Goal: Task Accomplishment & Management: Manage account settings

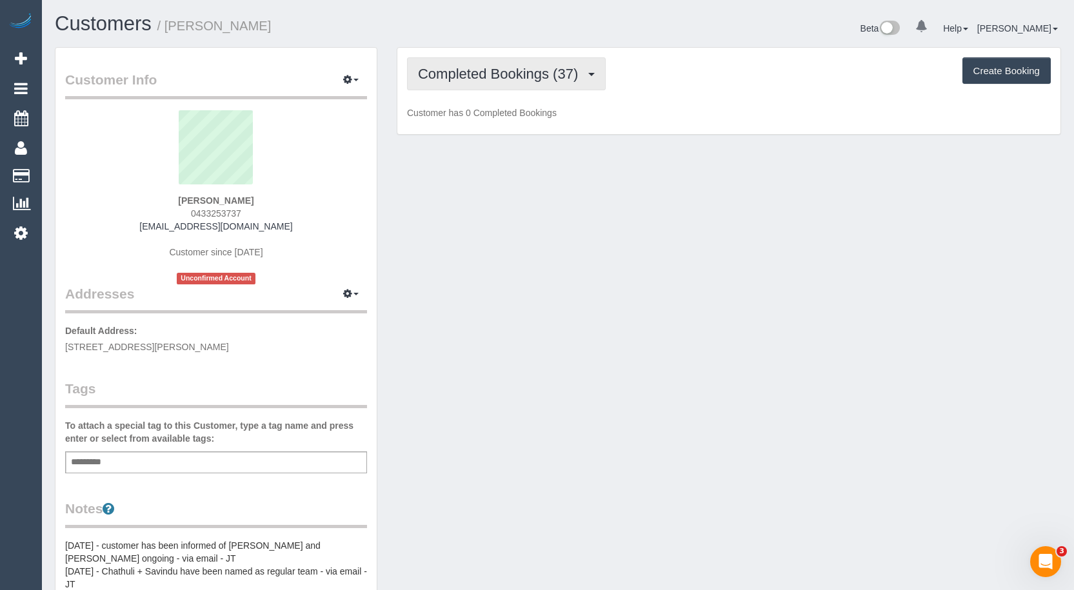
click at [498, 75] on span "Completed Bookings (37)" at bounding box center [501, 74] width 166 height 16
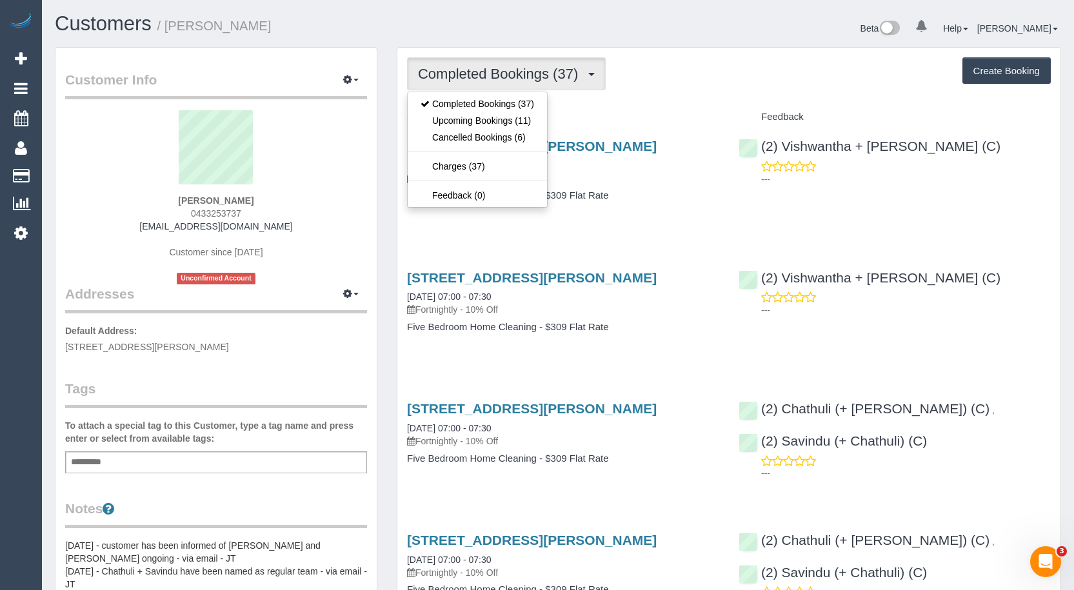
click at [631, 225] on div "[STREET_ADDRESS][PERSON_NAME] [DATE] 07:00 - 07:30 Fortnightly - 10% Off Five B…" at bounding box center [562, 177] width 331 height 99
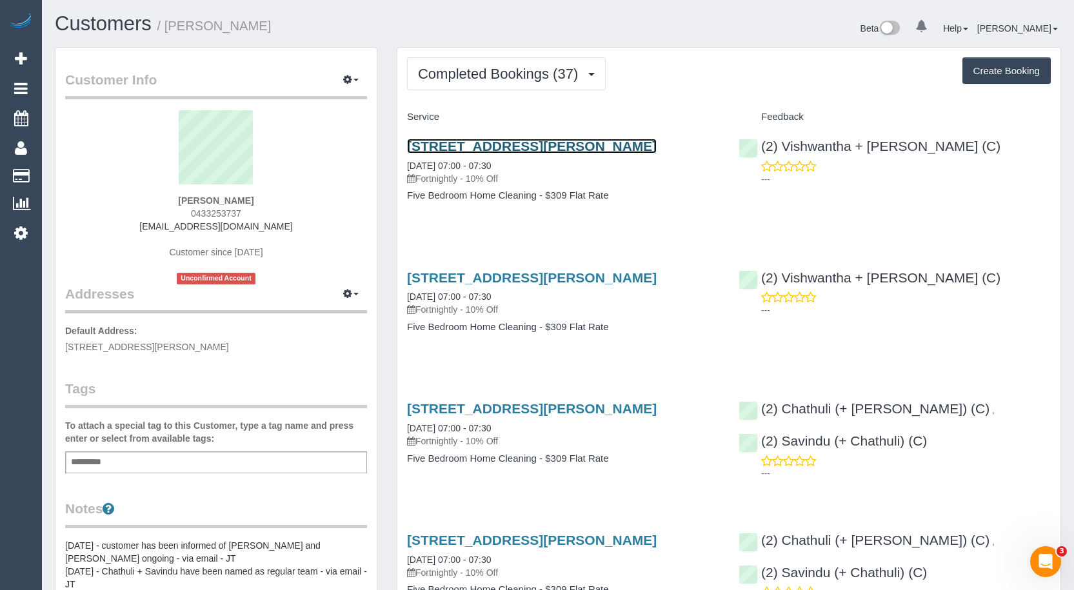
click at [554, 146] on link "[STREET_ADDRESS][PERSON_NAME]" at bounding box center [532, 146] width 250 height 15
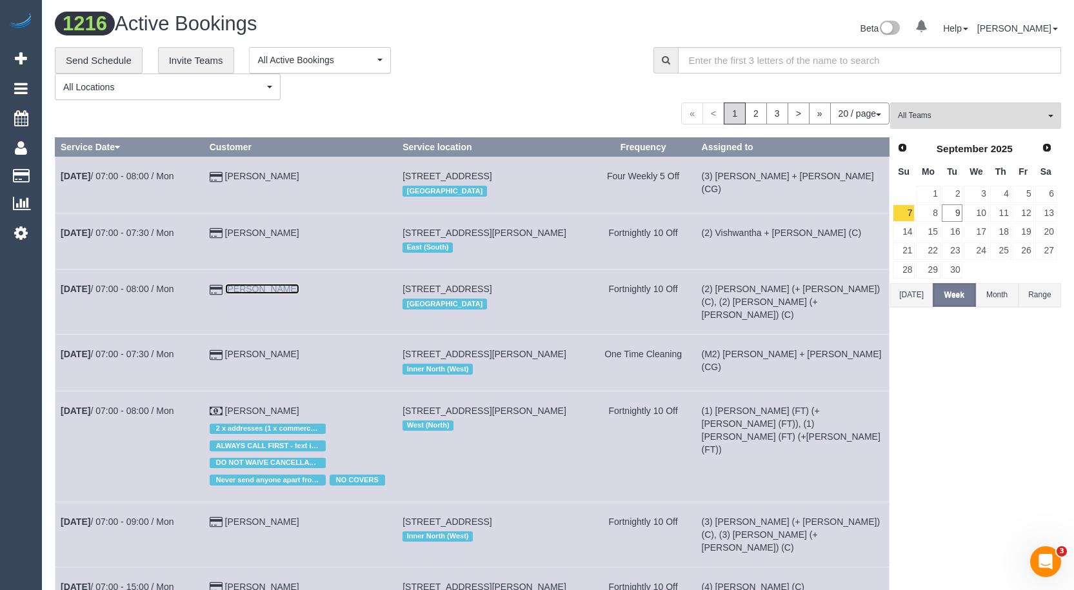
click at [245, 294] on link "[PERSON_NAME]" at bounding box center [262, 289] width 74 height 10
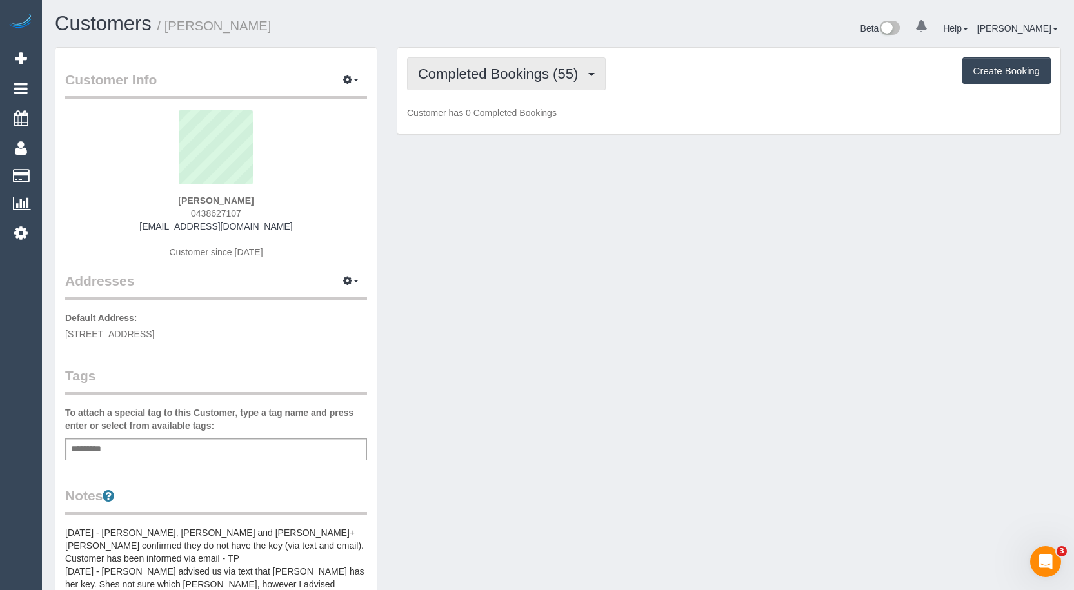
click at [518, 81] on span "Completed Bookings (55)" at bounding box center [501, 74] width 166 height 16
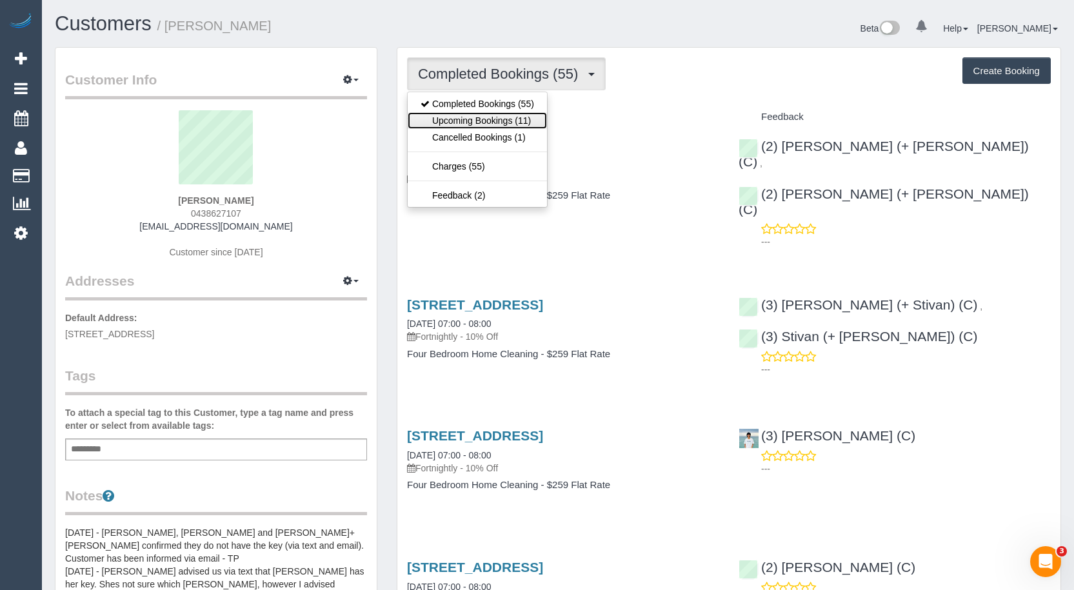
click at [495, 120] on link "Upcoming Bookings (11)" at bounding box center [477, 120] width 139 height 17
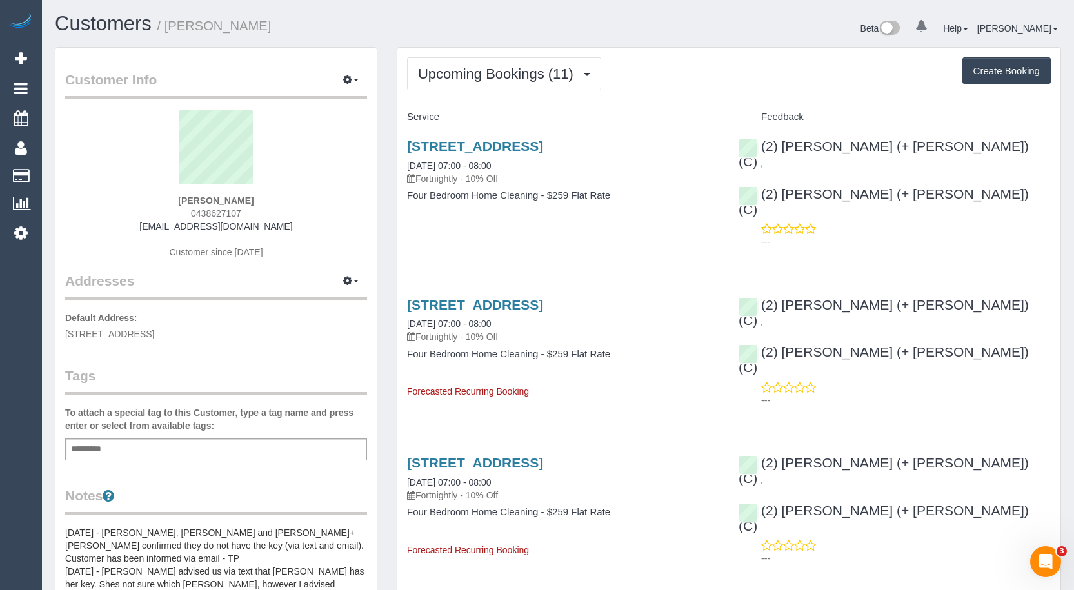
click at [490, 77] on span "Upcoming Bookings (11)" at bounding box center [499, 74] width 162 height 16
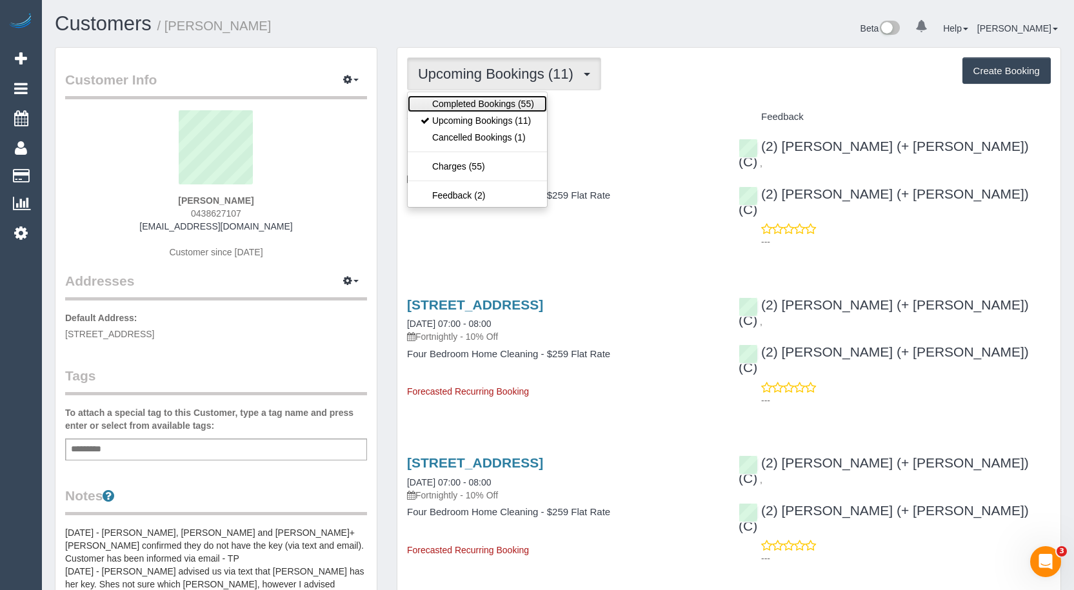
click at [485, 108] on link "Completed Bookings (55)" at bounding box center [477, 103] width 139 height 17
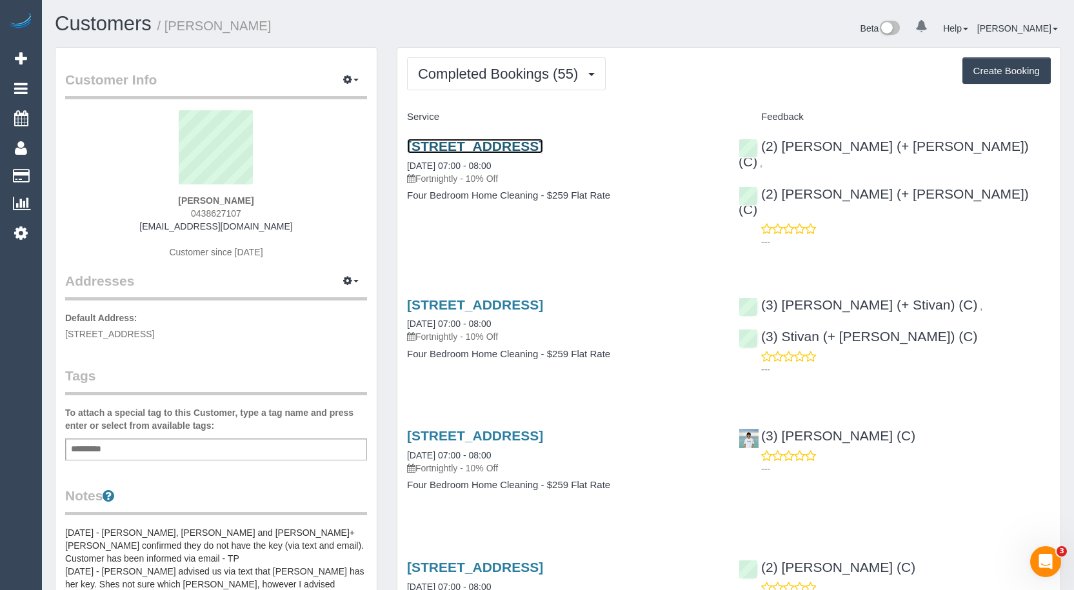
click at [543, 146] on link "[STREET_ADDRESS]" at bounding box center [475, 146] width 136 height 15
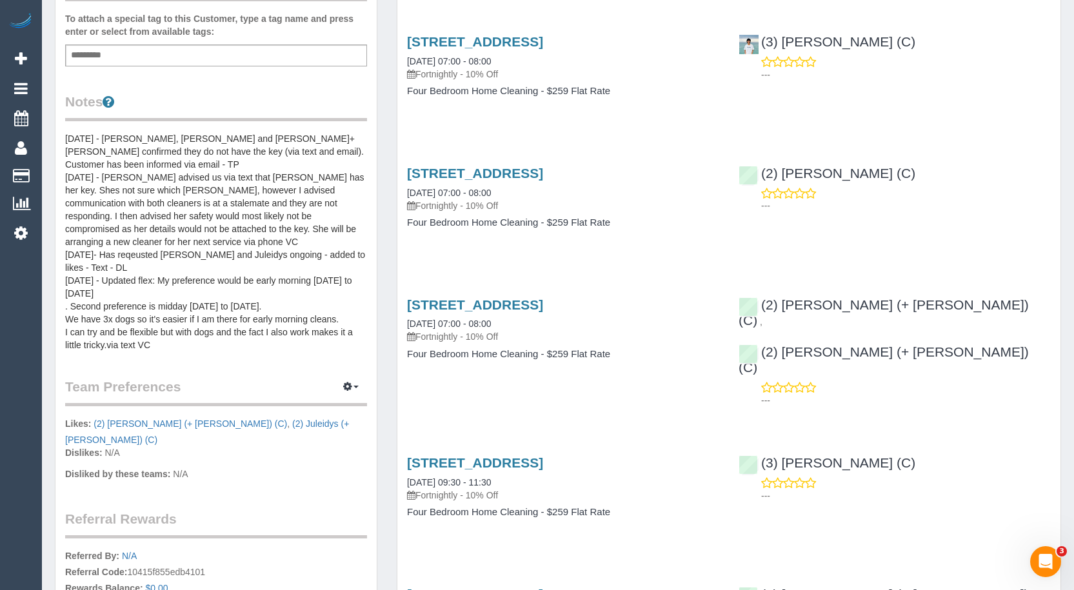
scroll to position [193, 0]
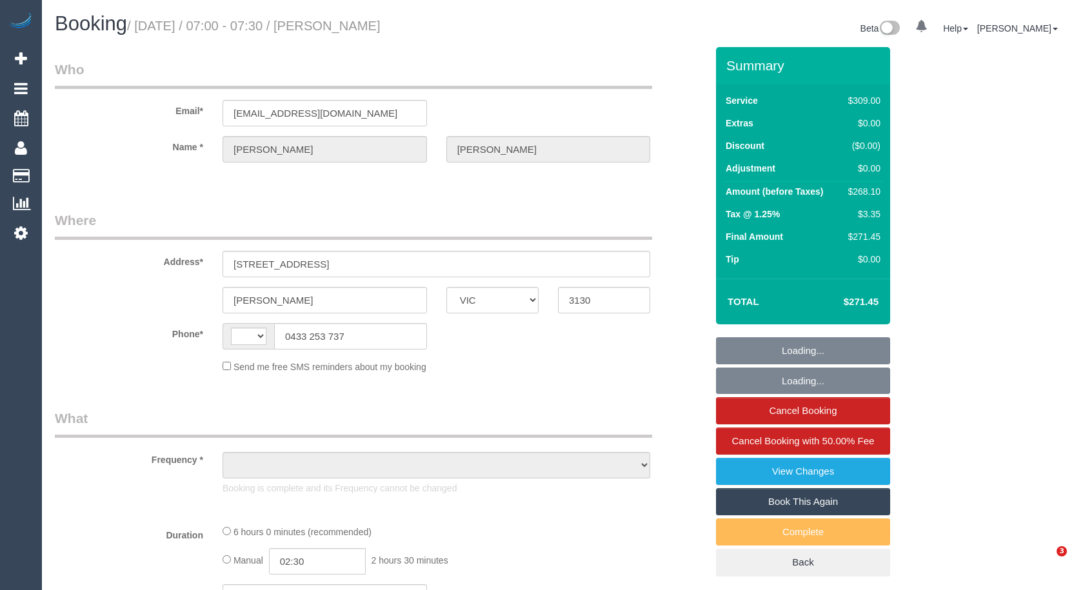
select select "VIC"
select select "string:AU"
select select "object:594"
select select "string:stripe-pm_1NzW352GScqysDRVwNVlnUso"
select select "number:27"
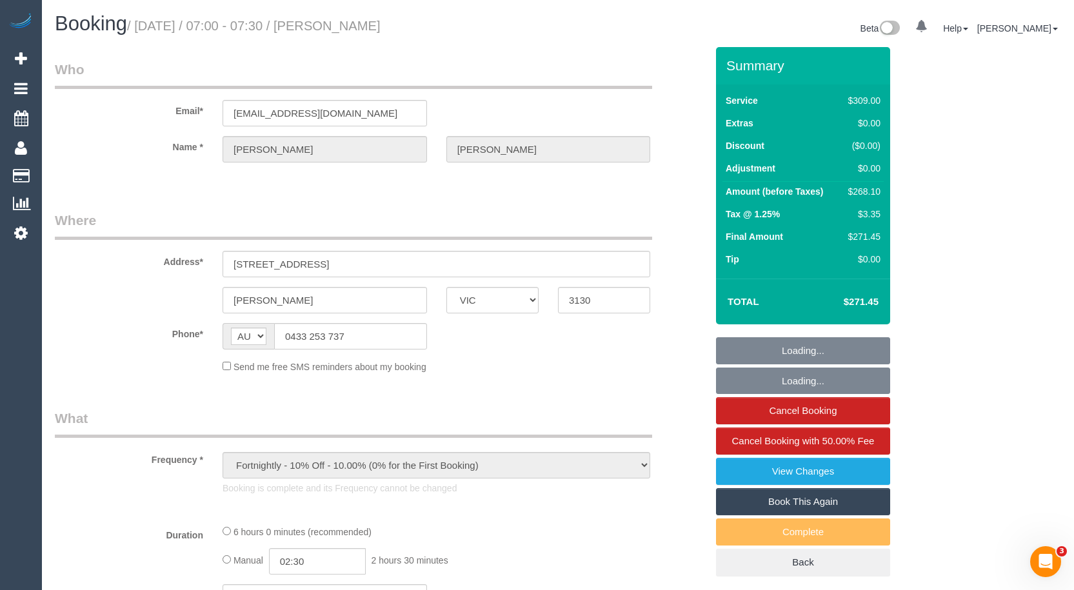
select select "number:14"
select select "number:19"
select select "number:23"
select select "number:35"
select select "number:12"
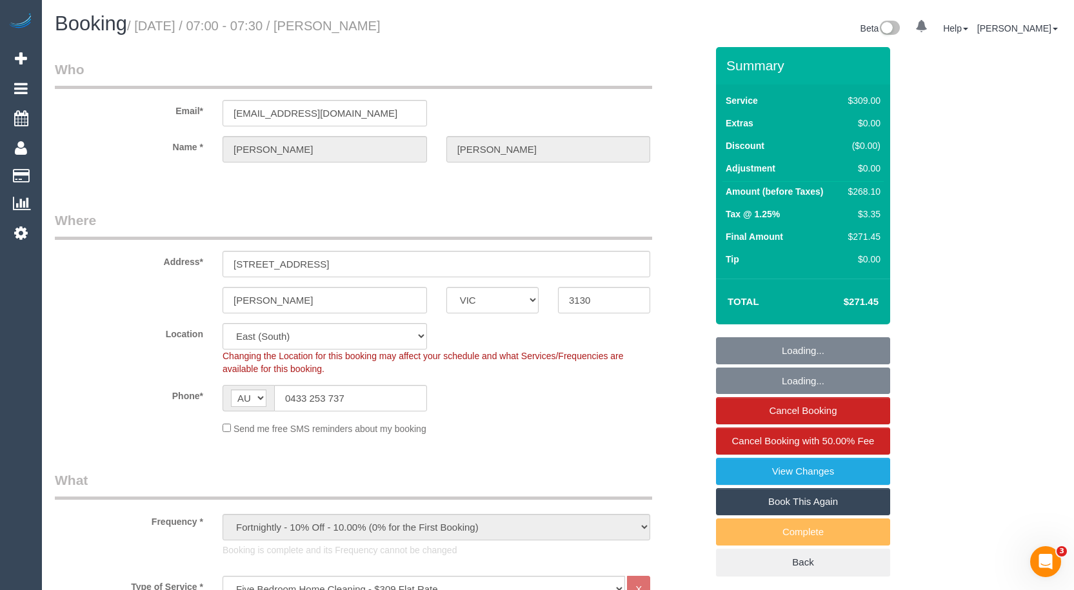
select select "object:1285"
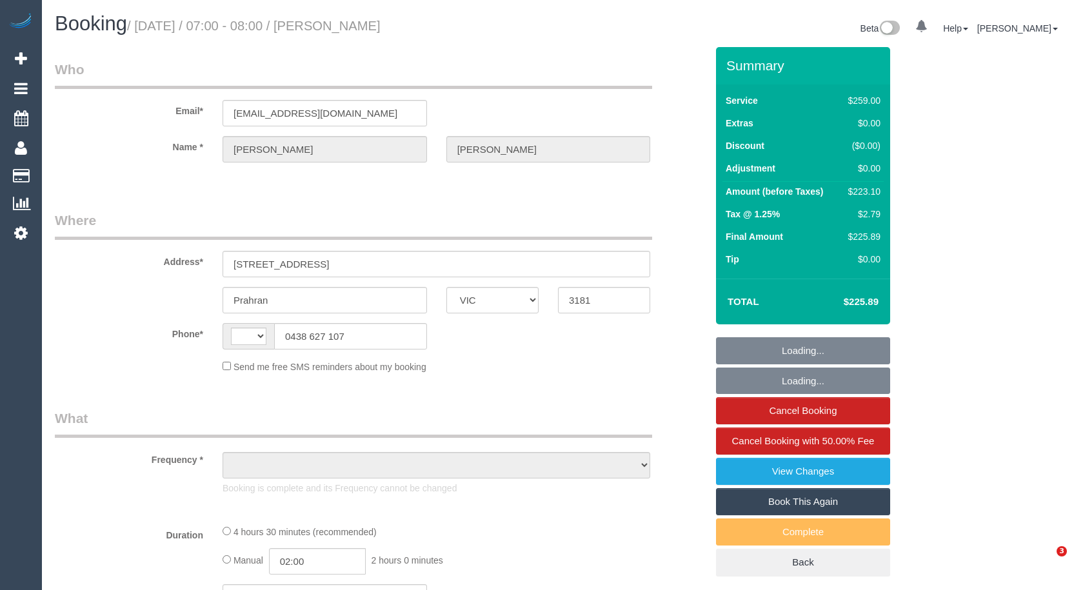
select select "VIC"
select select "string:AU"
select select "object:637"
select select "string:stripe-pm_1R9wRX2GScqysDRVwGHVwlr4"
select select "number:27"
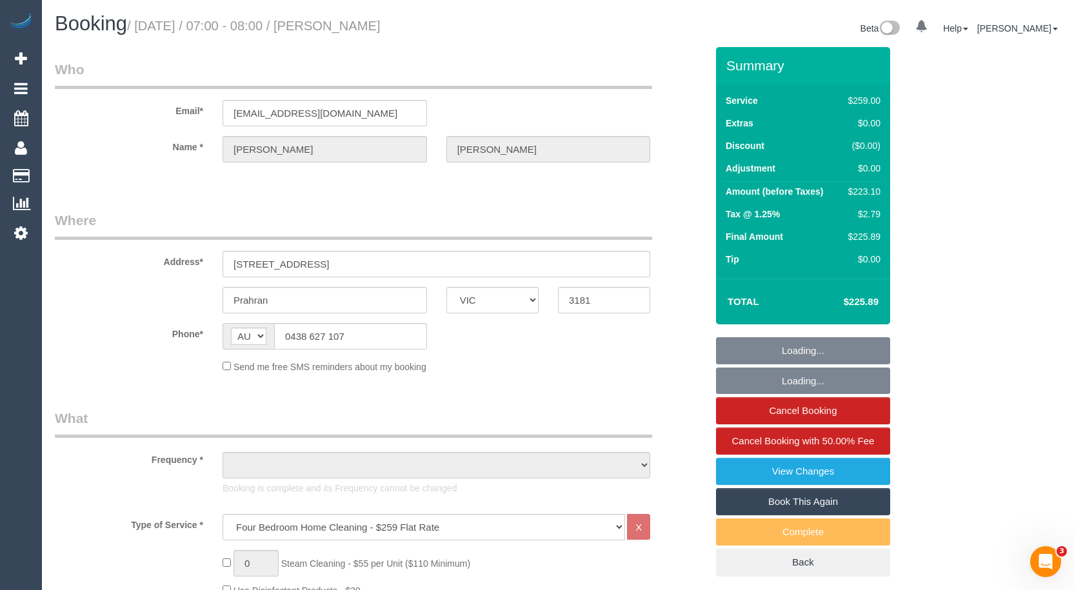
select select "number:14"
select select "number:19"
select select "number:22"
select select "number:34"
select select "number:11"
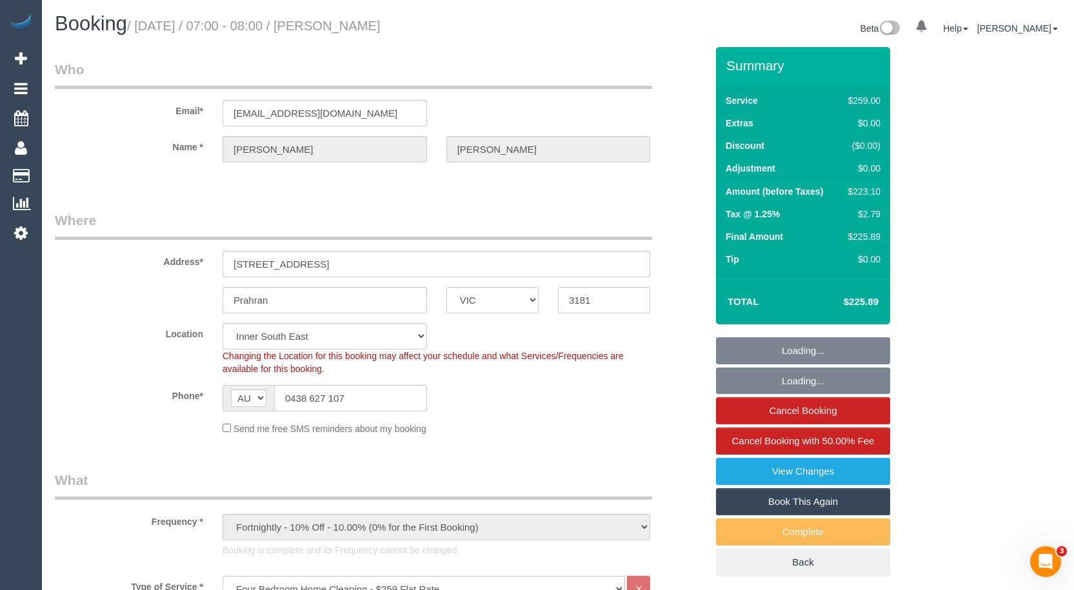
select select "object:1374"
